Goal: Register for event/course: Register for event/course

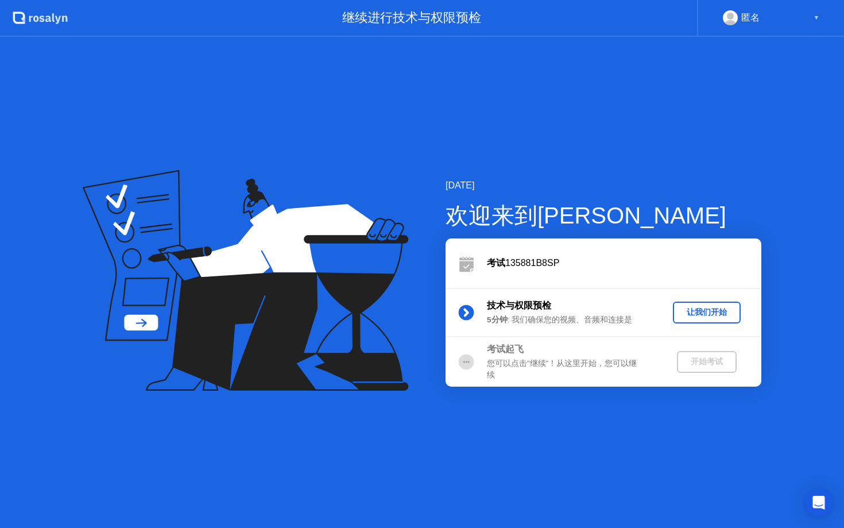
click at [709, 312] on div "让我们开始" at bounding box center [706, 312] width 59 height 11
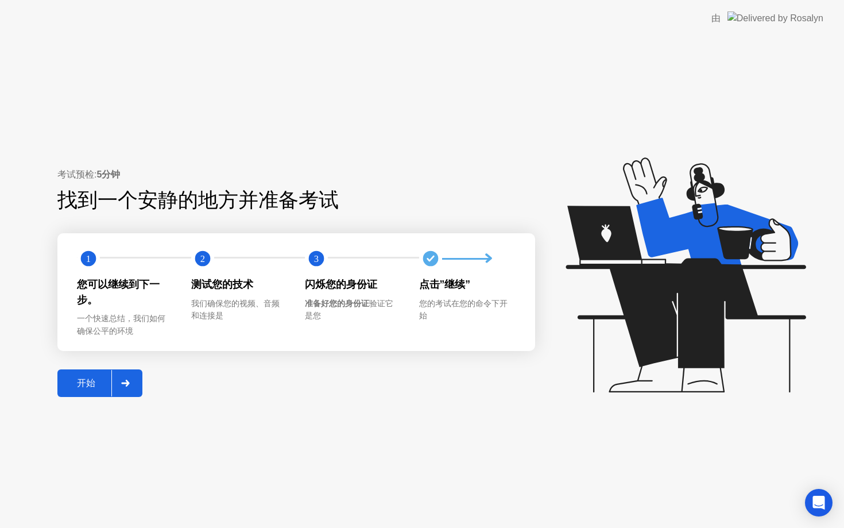
click at [90, 386] on div "开始" at bounding box center [86, 383] width 51 height 12
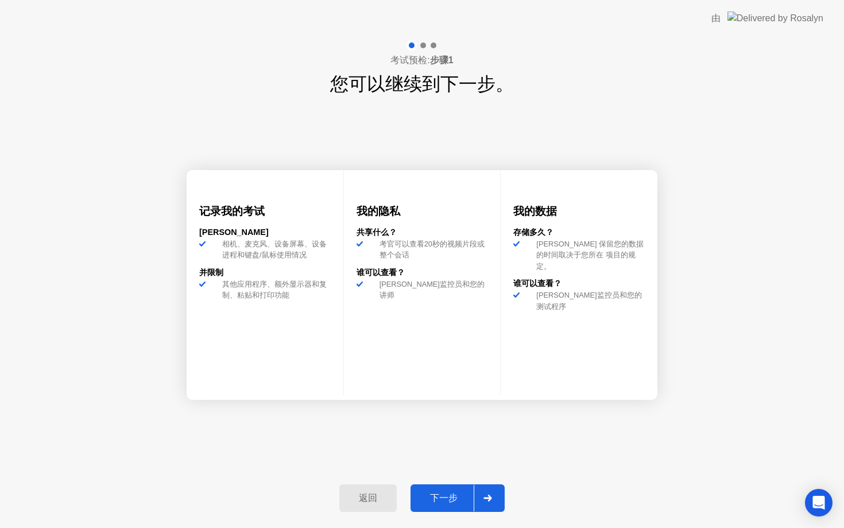
click at [444, 501] on div "下一步" at bounding box center [444, 498] width 60 height 12
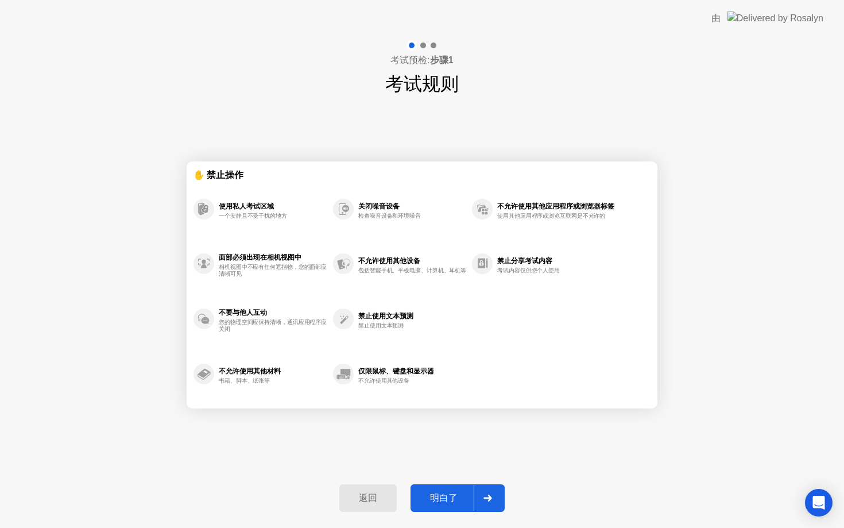
click at [687, 459] on div "考试预检: 步骤1 考试规则 ✋ 禁止操作 使用私人考试区域 一个安静且不受干扰的地方 面部必须出现在相机视图中 相机视图中不应有任何遮挡物，您的面部应清晰可…" at bounding box center [422, 282] width 844 height 491
click at [504, 494] on button "明白了" at bounding box center [458, 498] width 94 height 28
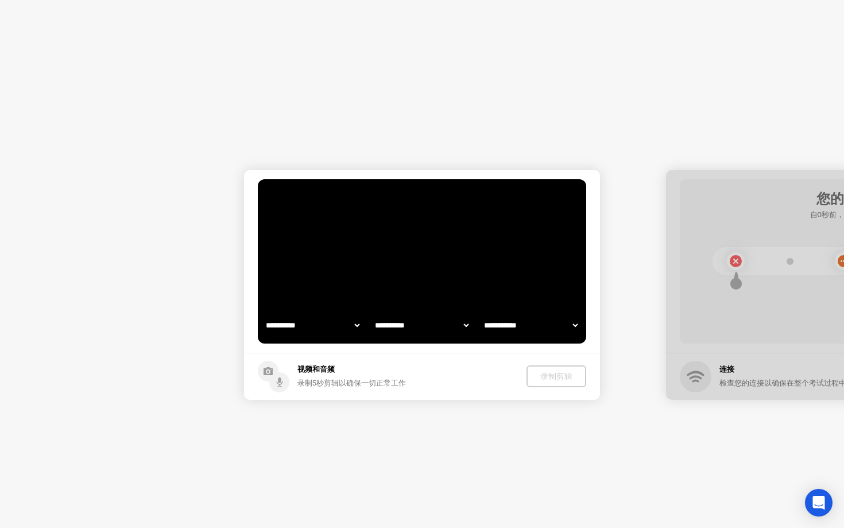
select select "**********"
select select "*******"
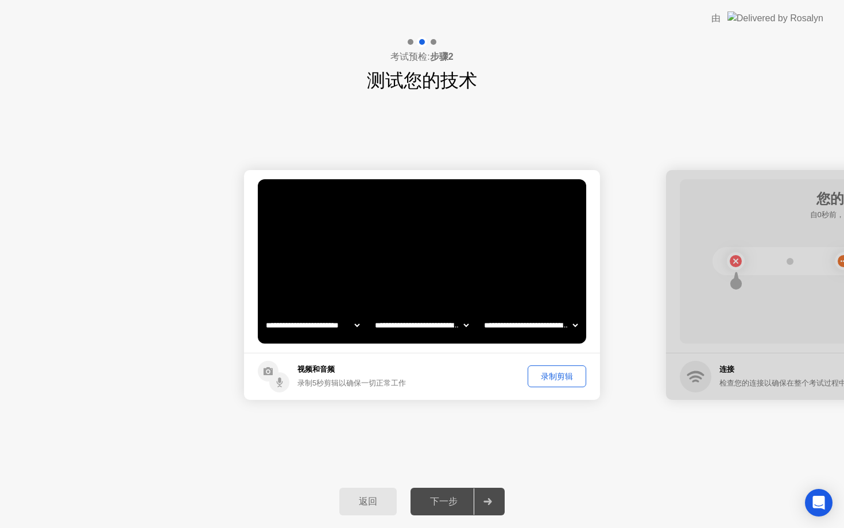
drag, startPoint x: 692, startPoint y: 463, endPoint x: 668, endPoint y: 461, distance: 24.2
click at [668, 461] on div "**********" at bounding box center [422, 284] width 844 height 381
click at [561, 378] on div "录制剪辑" at bounding box center [557, 376] width 51 height 11
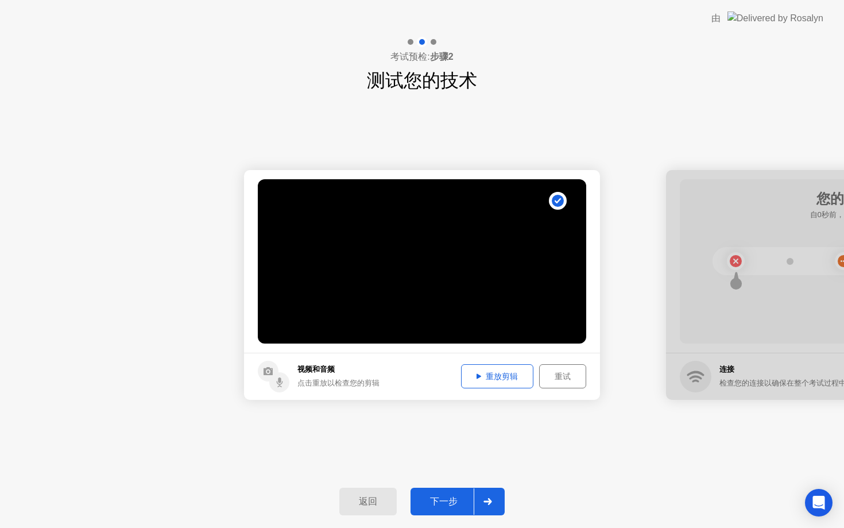
click at [486, 373] on div "重放剪辑" at bounding box center [497, 376] width 64 height 11
click at [780, 351] on div at bounding box center [844, 285] width 356 height 230
click at [493, 504] on div at bounding box center [488, 501] width 28 height 26
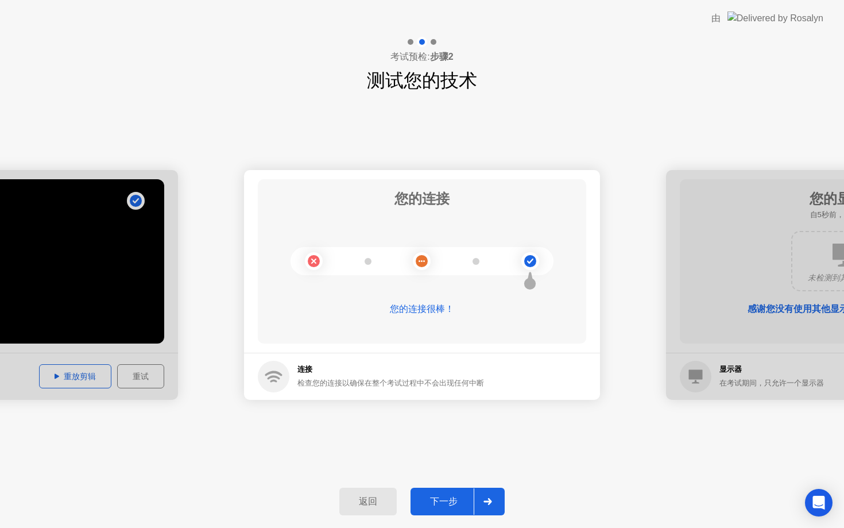
click at [492, 497] on div at bounding box center [488, 501] width 28 height 26
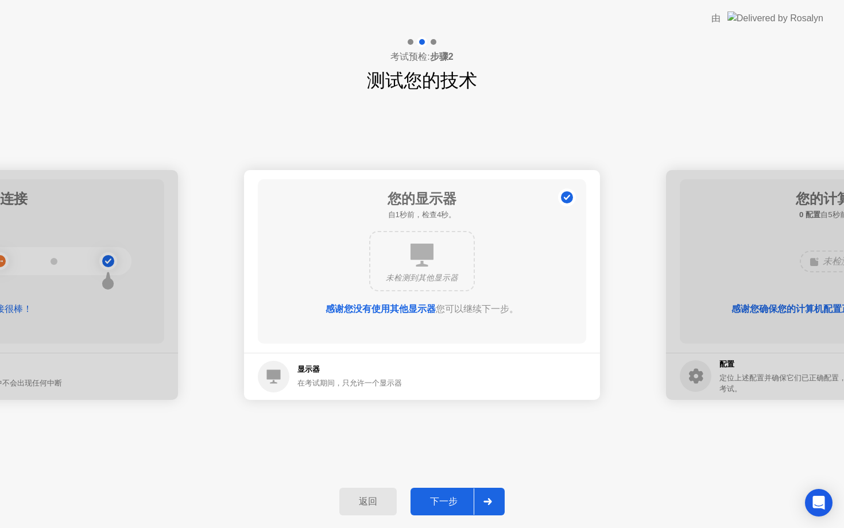
click at [492, 497] on div at bounding box center [488, 501] width 28 height 26
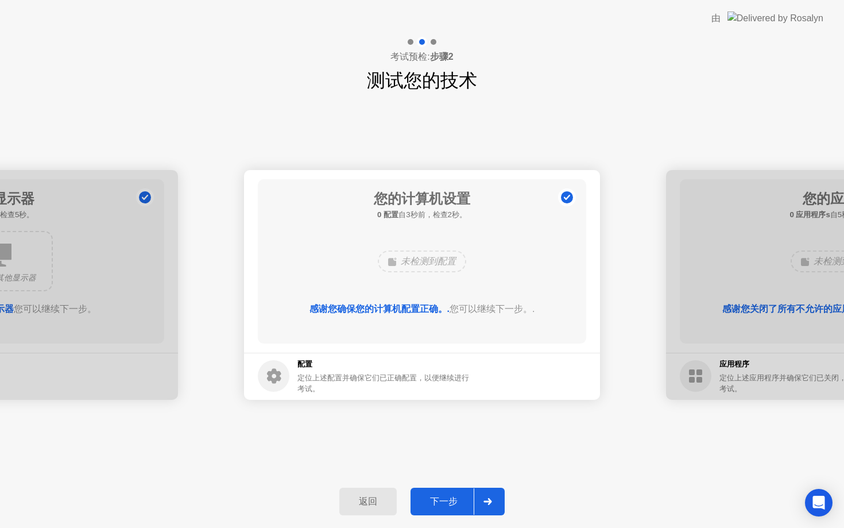
click at [492, 497] on div at bounding box center [488, 501] width 28 height 26
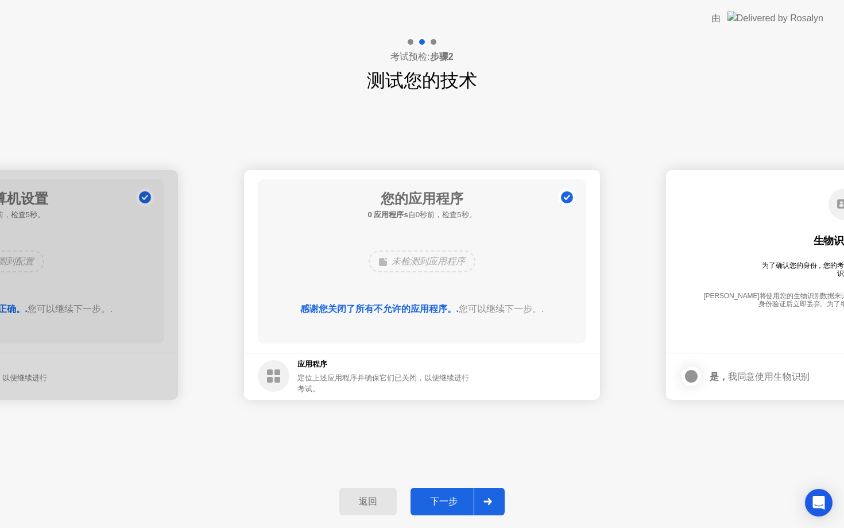
click at [492, 497] on div at bounding box center [488, 501] width 28 height 26
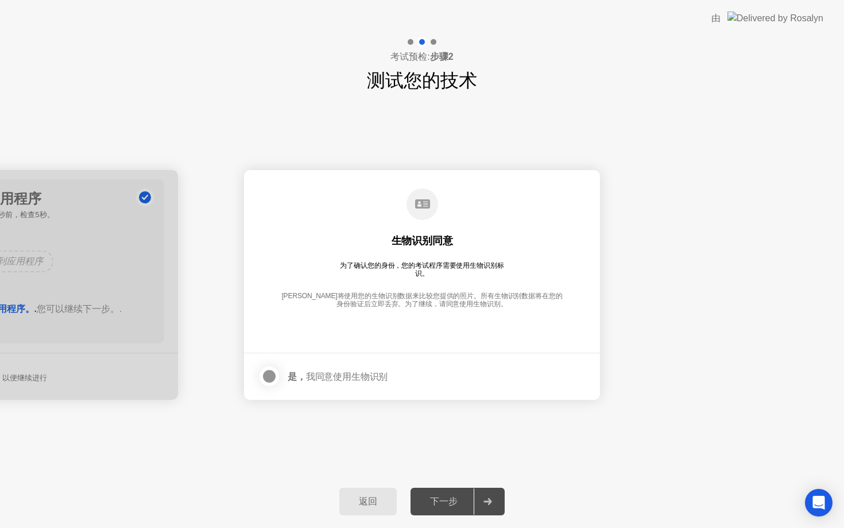
click at [268, 377] on div at bounding box center [269, 376] width 14 height 14
click at [490, 508] on div at bounding box center [488, 501] width 28 height 26
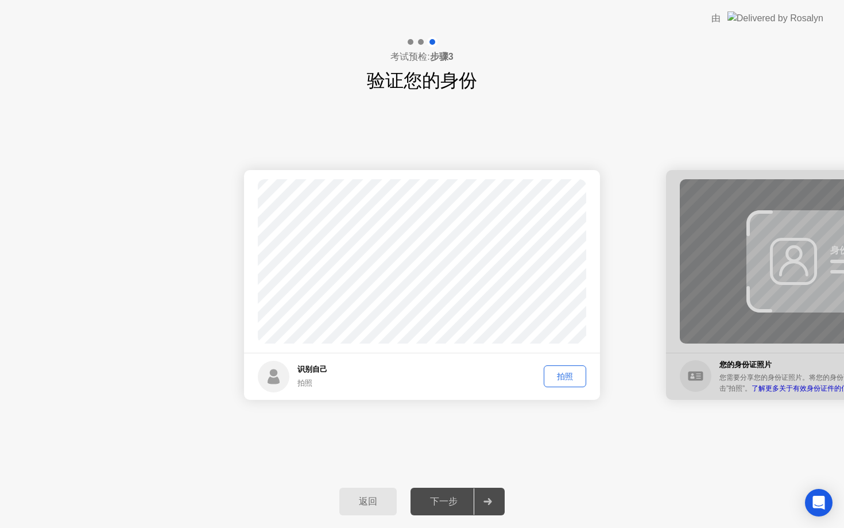
click at [566, 374] on div "拍照" at bounding box center [565, 376] width 34 height 11
click at [485, 497] on div at bounding box center [488, 501] width 28 height 26
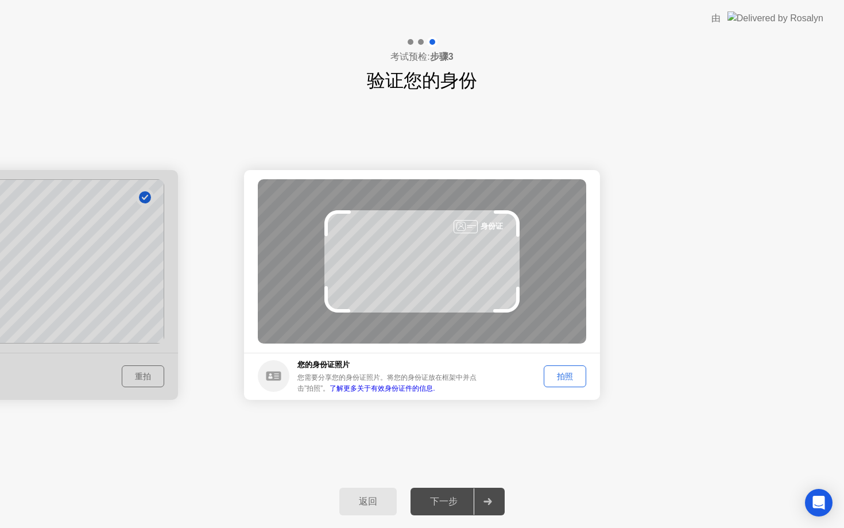
click at [564, 374] on div "拍照" at bounding box center [565, 376] width 34 height 11
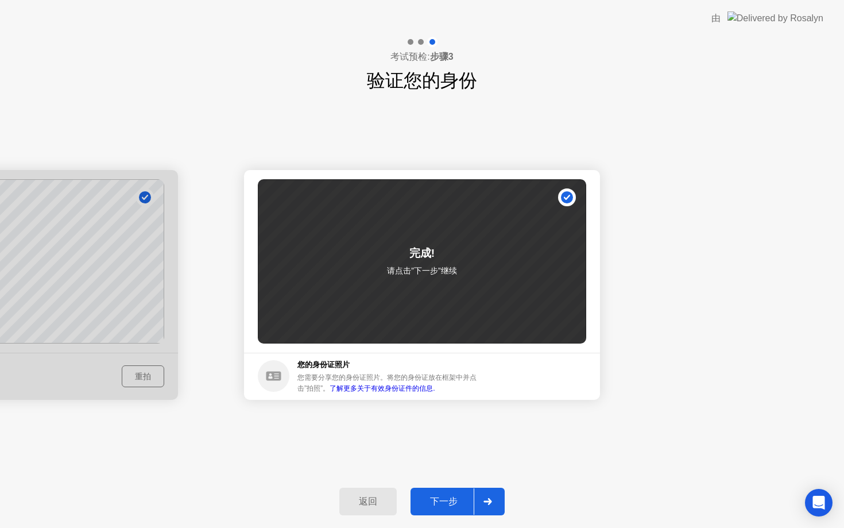
click at [491, 493] on div at bounding box center [488, 501] width 28 height 26
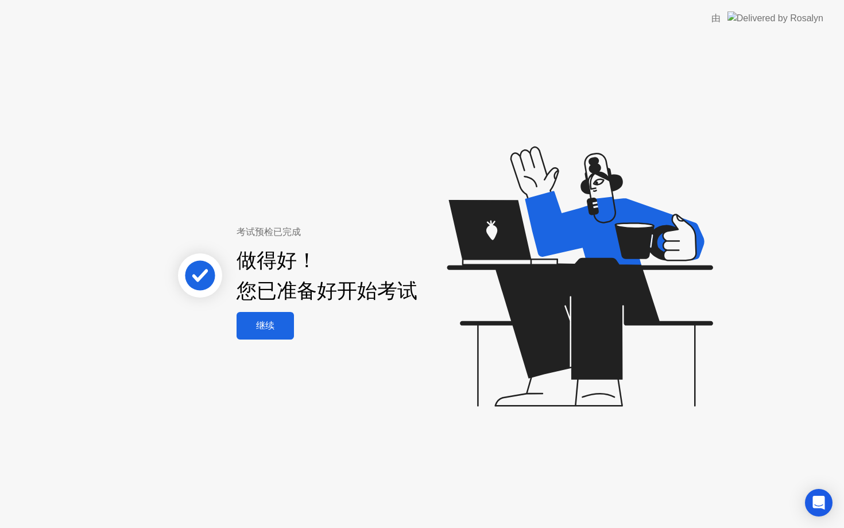
click at [282, 326] on div "继续" at bounding box center [265, 326] width 51 height 12
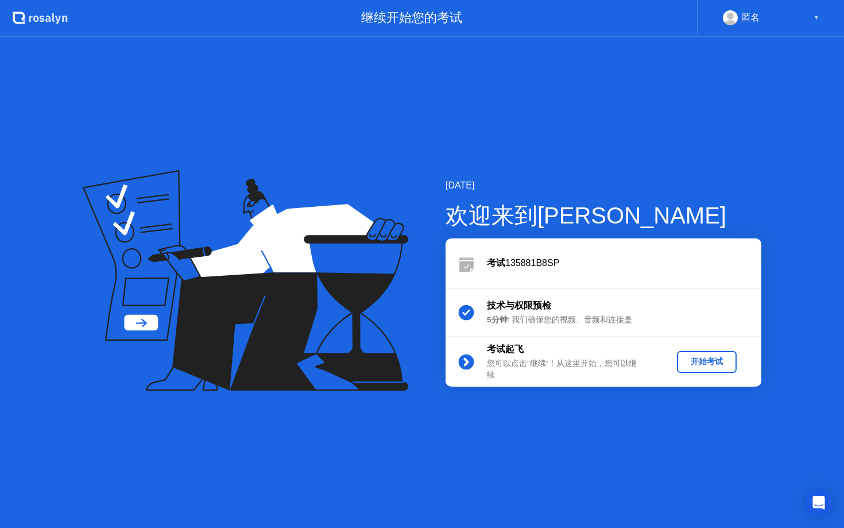
click at [706, 363] on div "开始考试" at bounding box center [706, 361] width 51 height 11
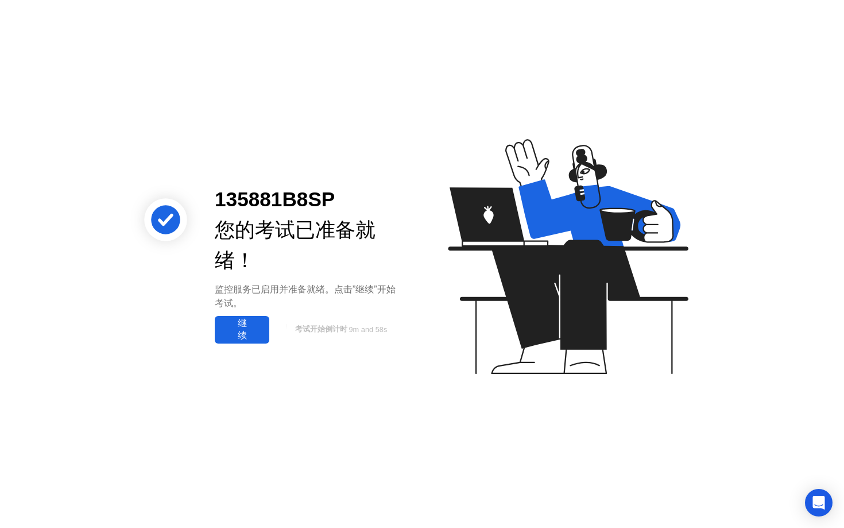
click at [228, 324] on div "继续" at bounding box center [242, 329] width 48 height 24
